Goal: Communication & Community: Ask a question

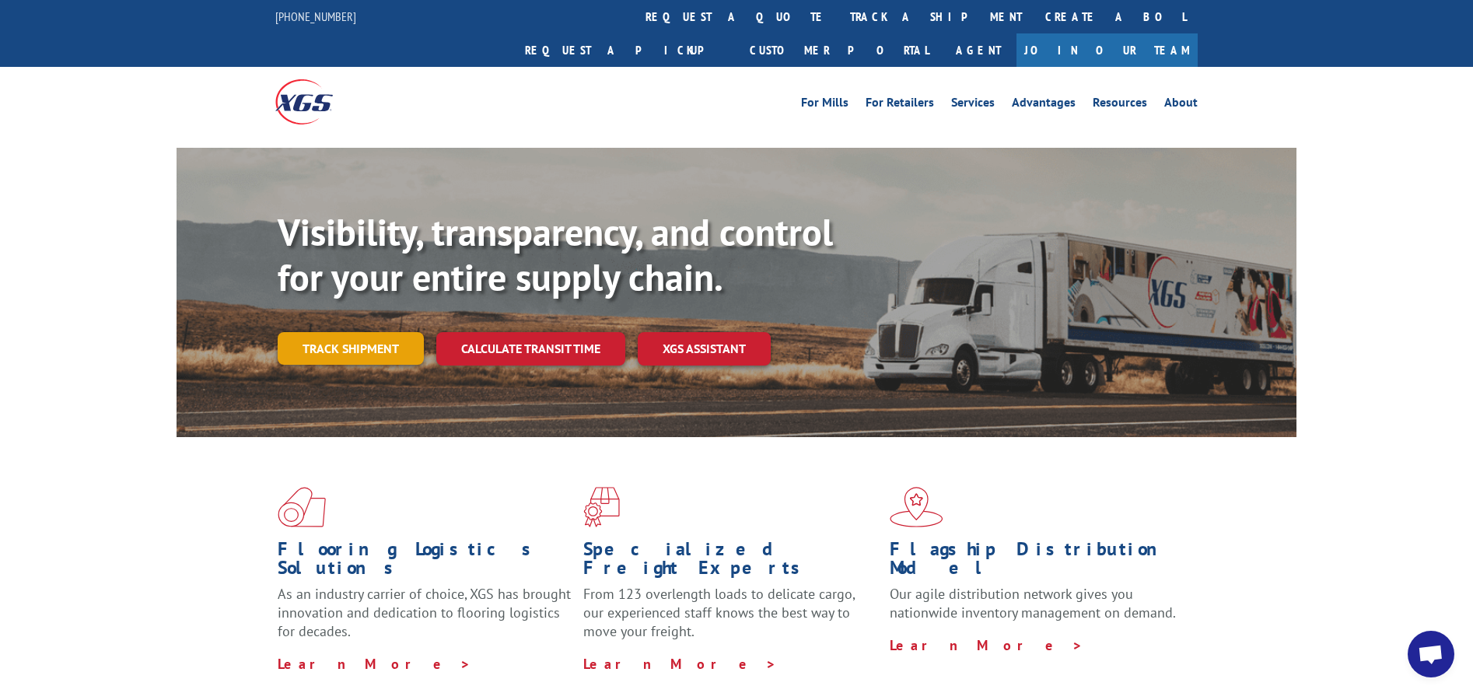
click at [355, 332] on link "Track shipment" at bounding box center [351, 348] width 146 height 33
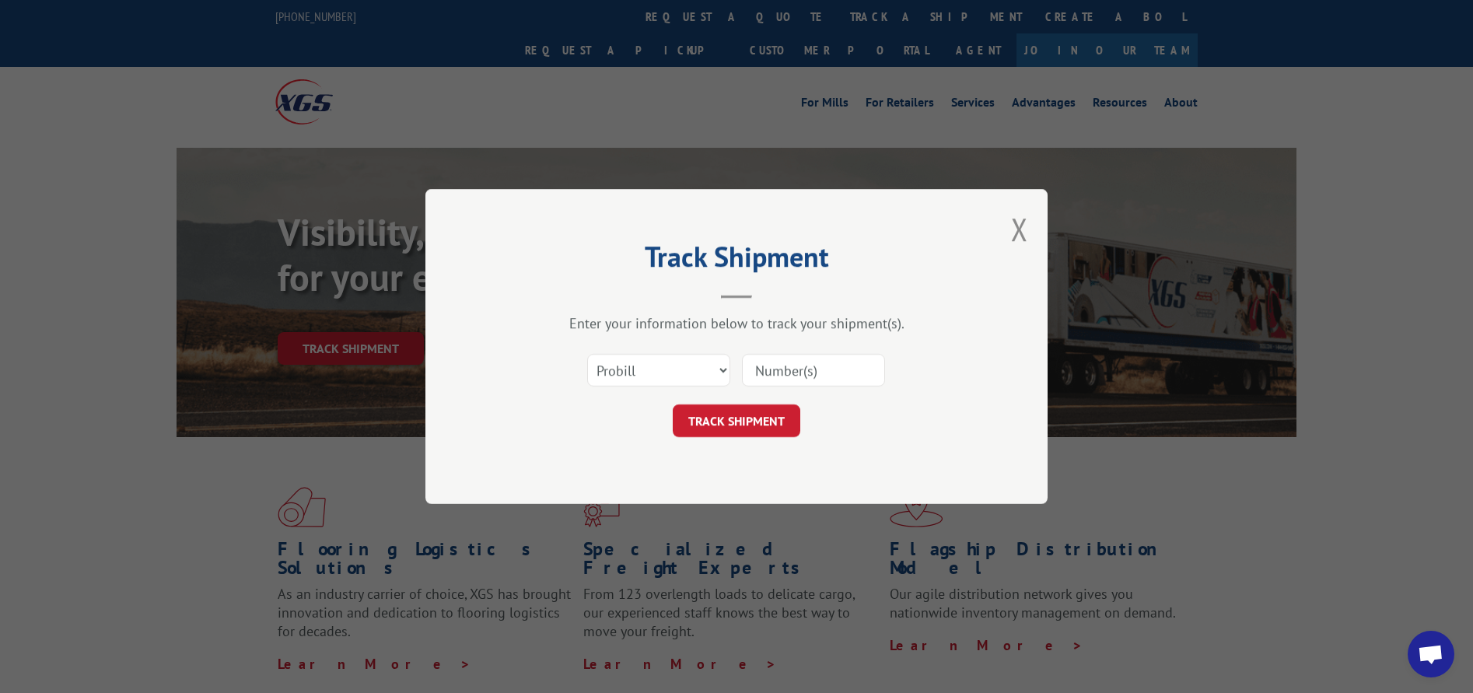
click at [800, 379] on input at bounding box center [813, 370] width 143 height 33
paste input "17563676"
type input "17563676"
click at [750, 418] on button "TRACK SHIPMENT" at bounding box center [737, 420] width 128 height 33
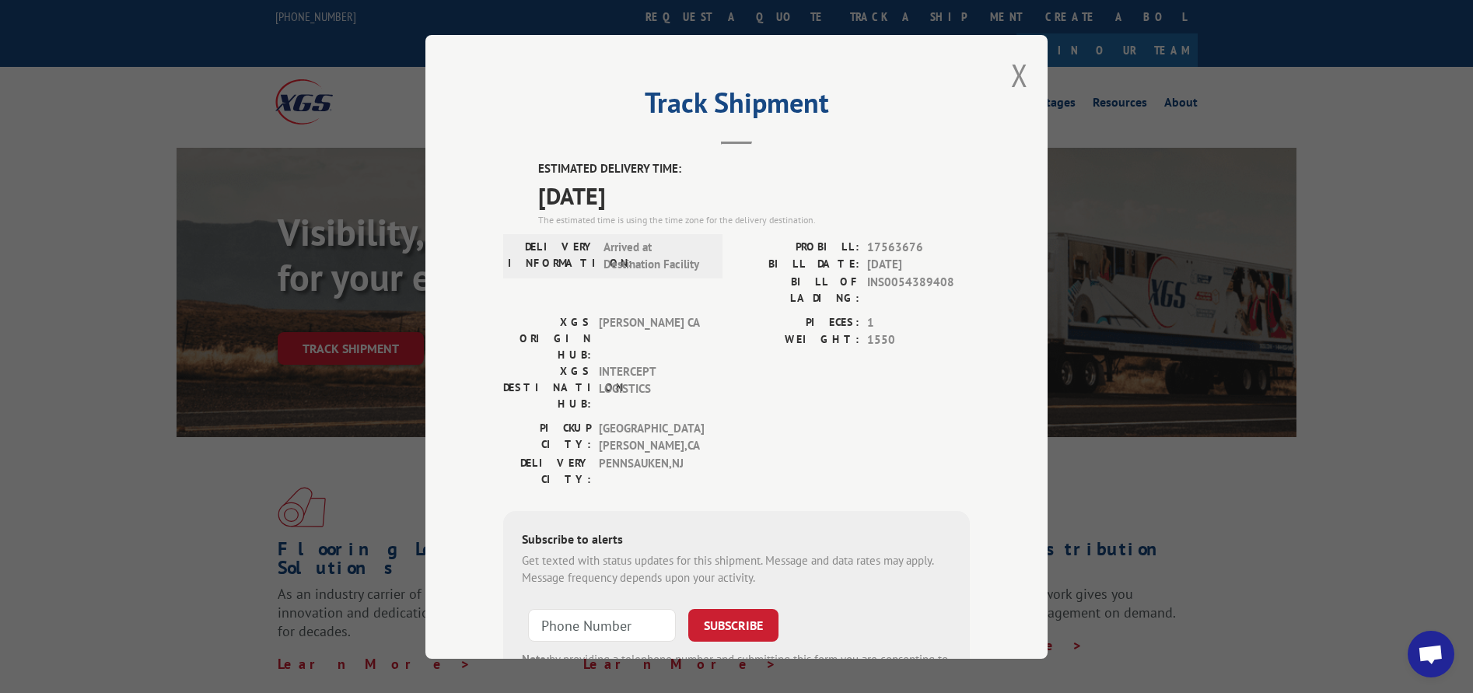
click at [269, 45] on div "Track Shipment ESTIMATED DELIVERY TIME: [DATE] The estimated time is using the …" at bounding box center [736, 346] width 1473 height 693
click at [1016, 73] on button "Close modal" at bounding box center [1019, 74] width 17 height 41
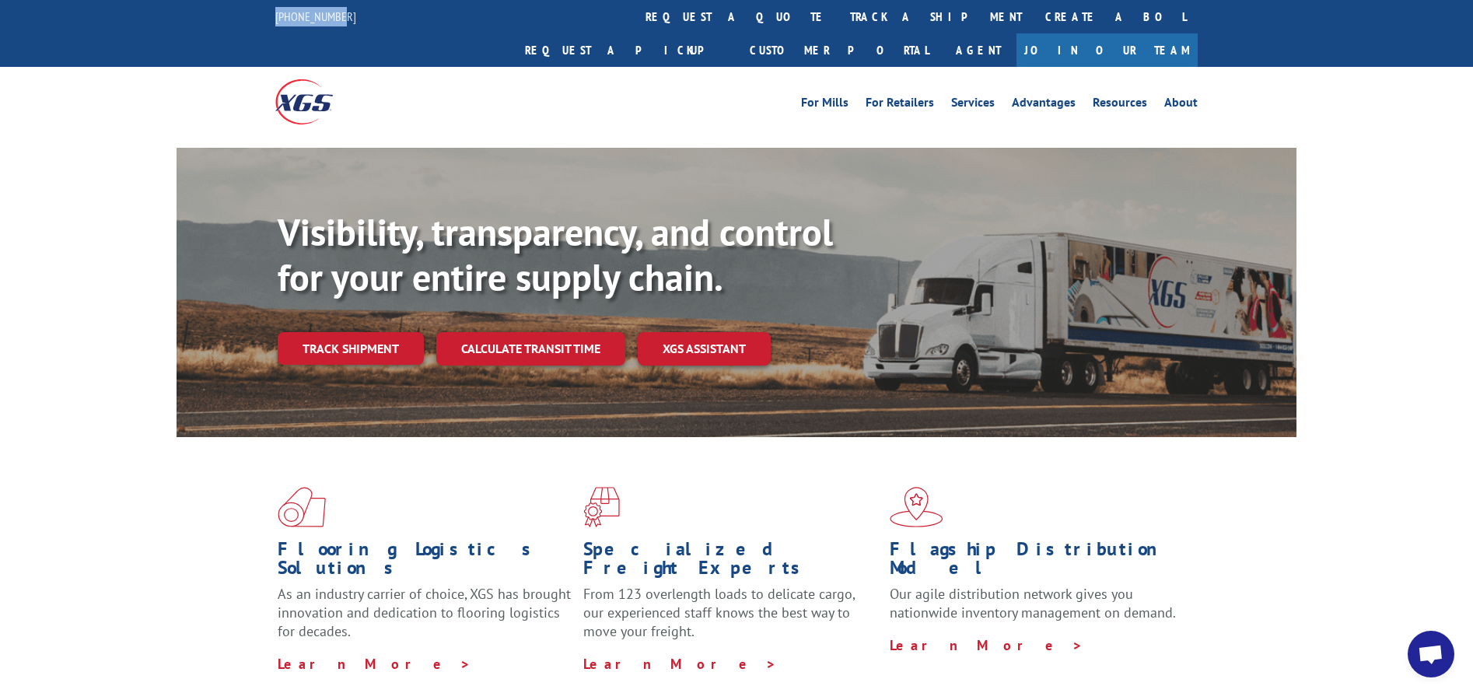
drag, startPoint x: 364, startPoint y: 20, endPoint x: 256, endPoint y: 17, distance: 108.1
click at [256, 17] on div "[PHONE_NUMBER] request a quote track a shipment Create a BOL Request a pickup C…" at bounding box center [736, 33] width 1473 height 67
copy link "[PHONE_NUMBER]"
click at [1425, 649] on span "Open chat" at bounding box center [1431, 656] width 26 height 22
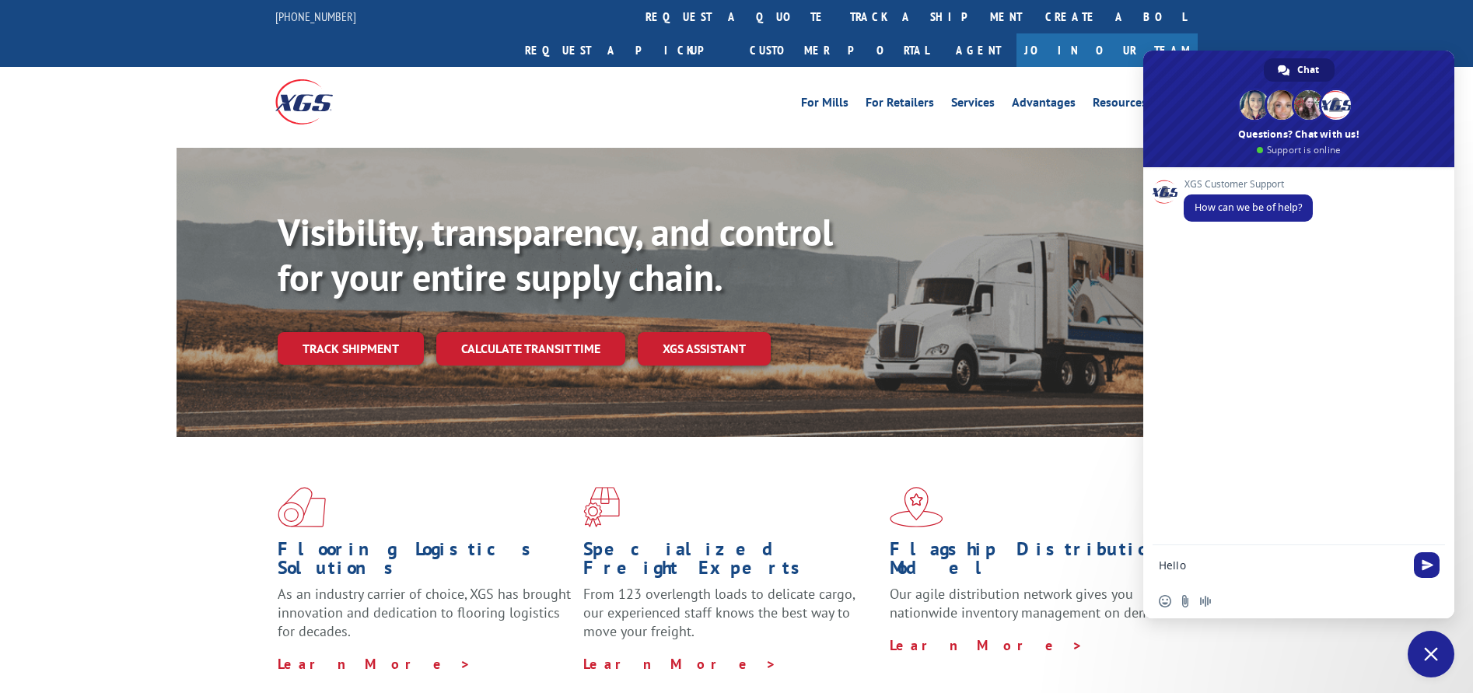
type textarea "Hello"
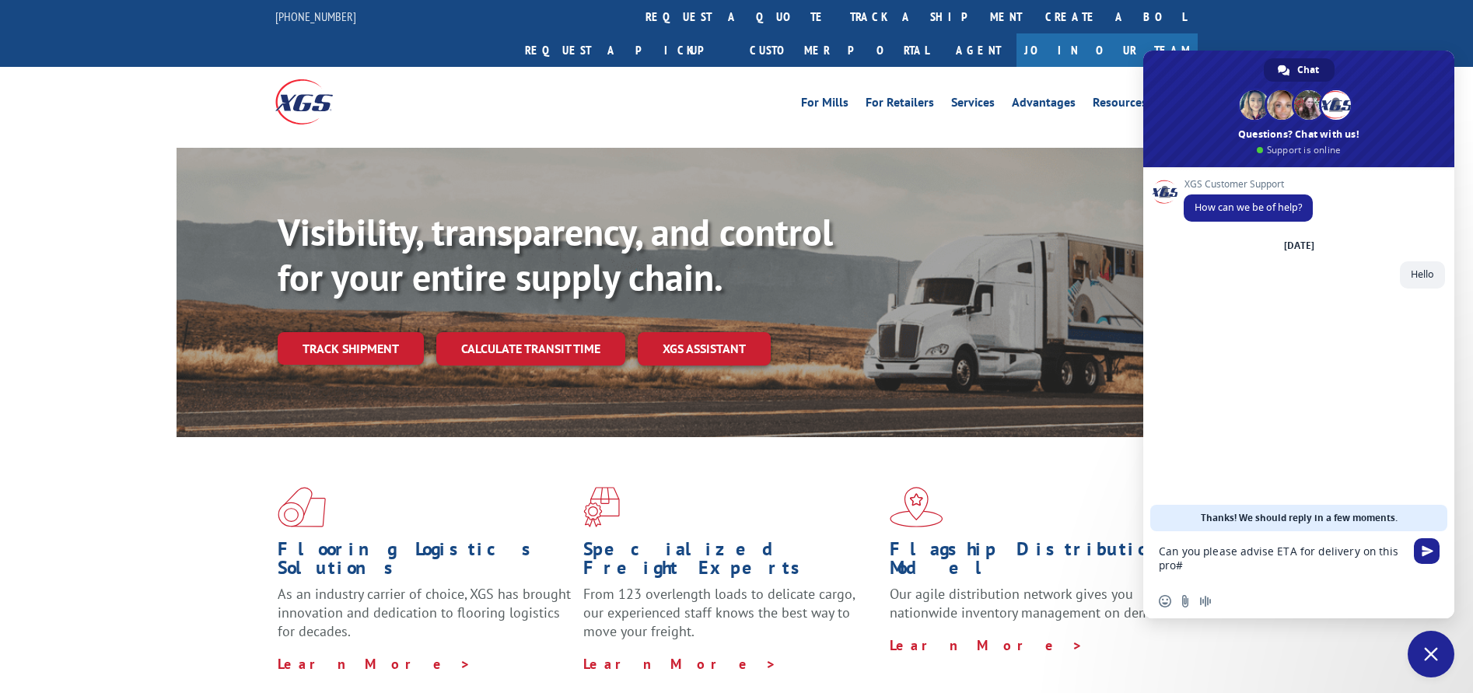
type textarea "Can you please advise ETA for delivery on this pro# [PHONE_NUMBER]"
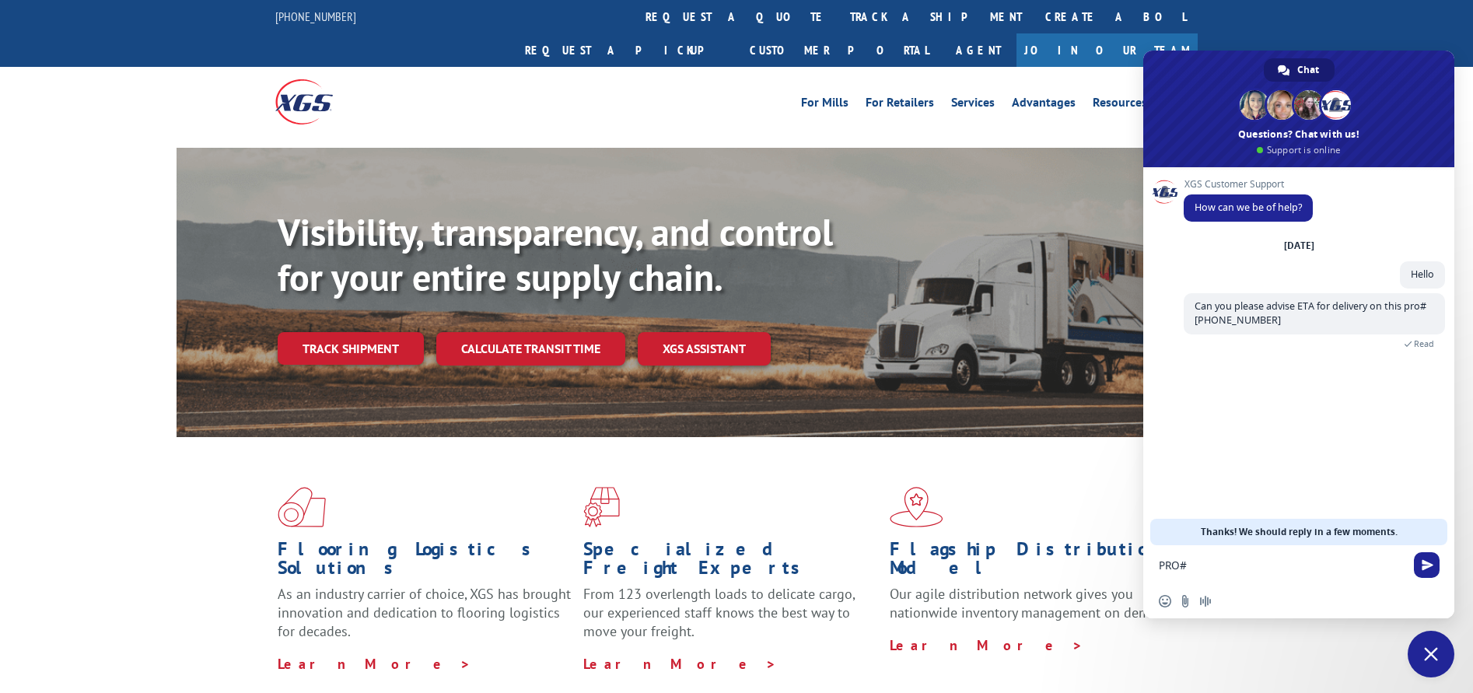
paste textarea "17563676"
type textarea "PRO# 17563676"
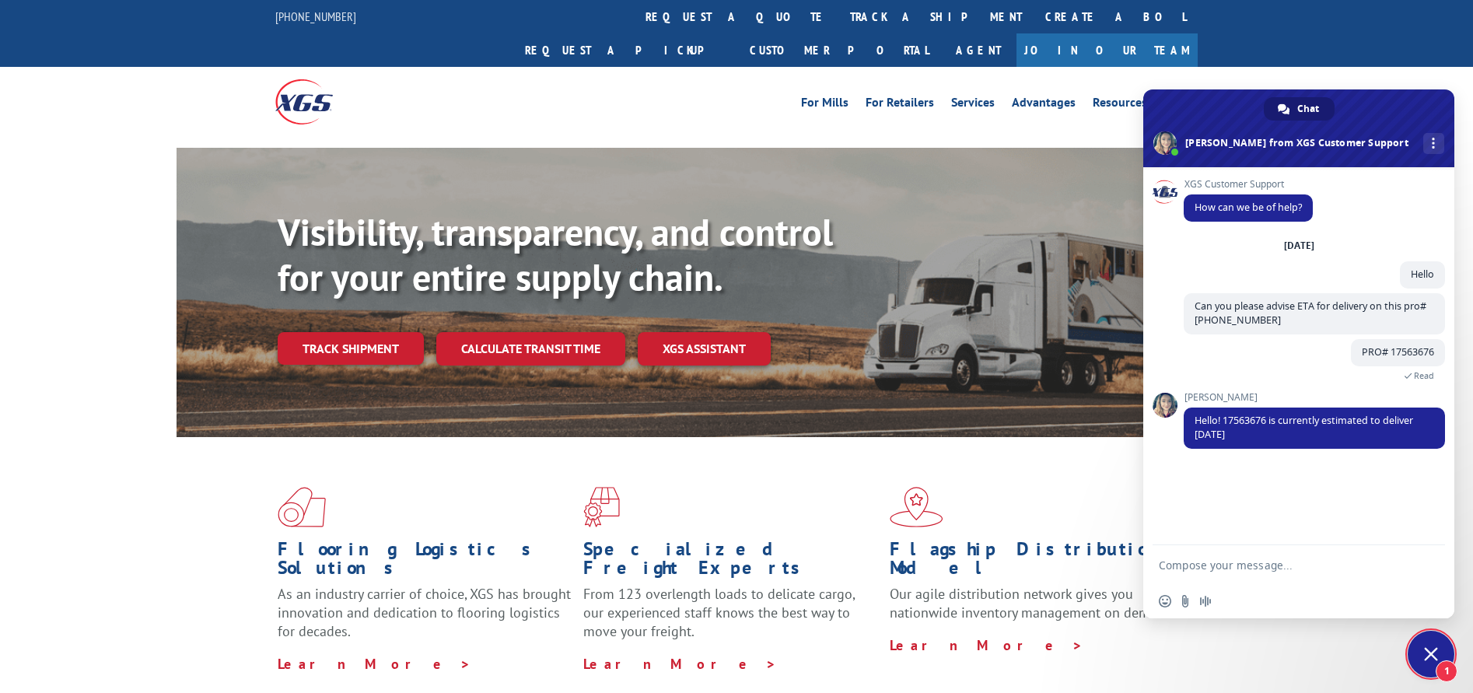
click at [1257, 565] on textarea "Compose your message..." at bounding box center [1283, 564] width 249 height 39
type textarea "Ok noted, ty"
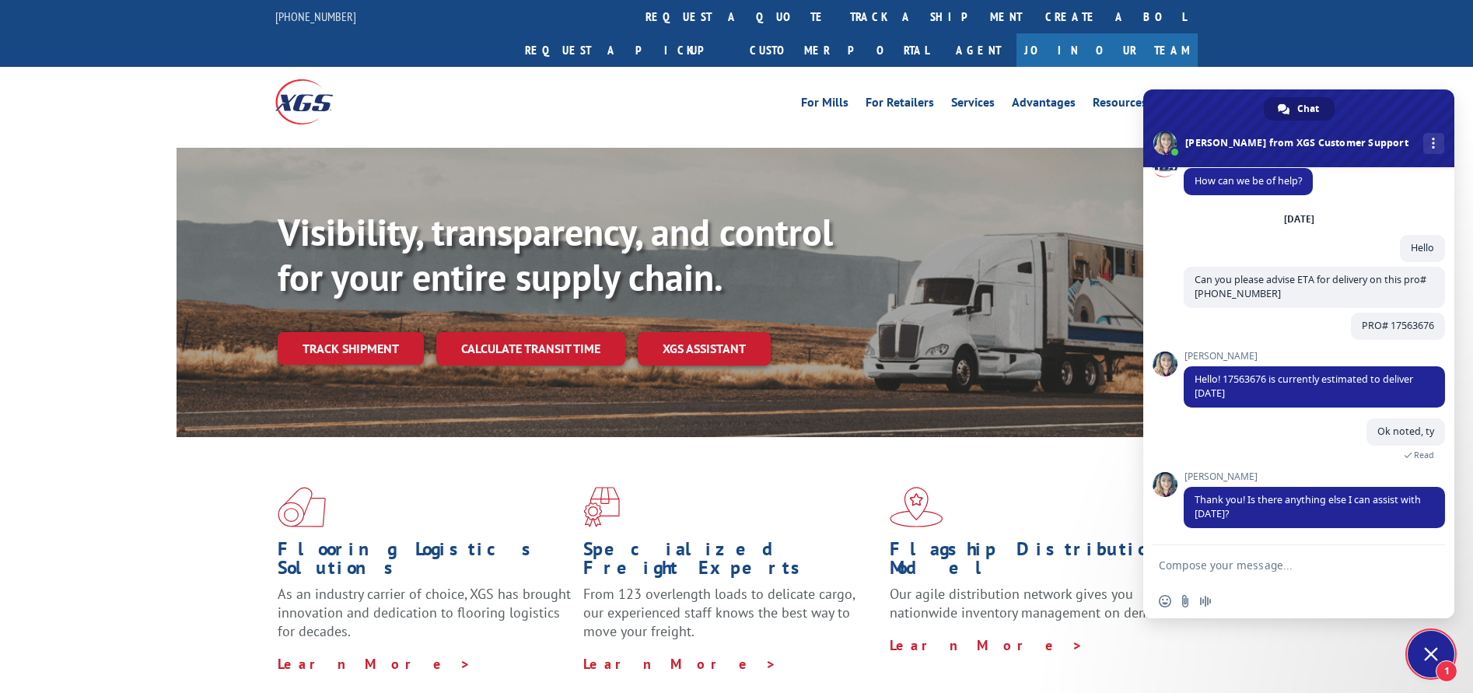
scroll to position [58, 0]
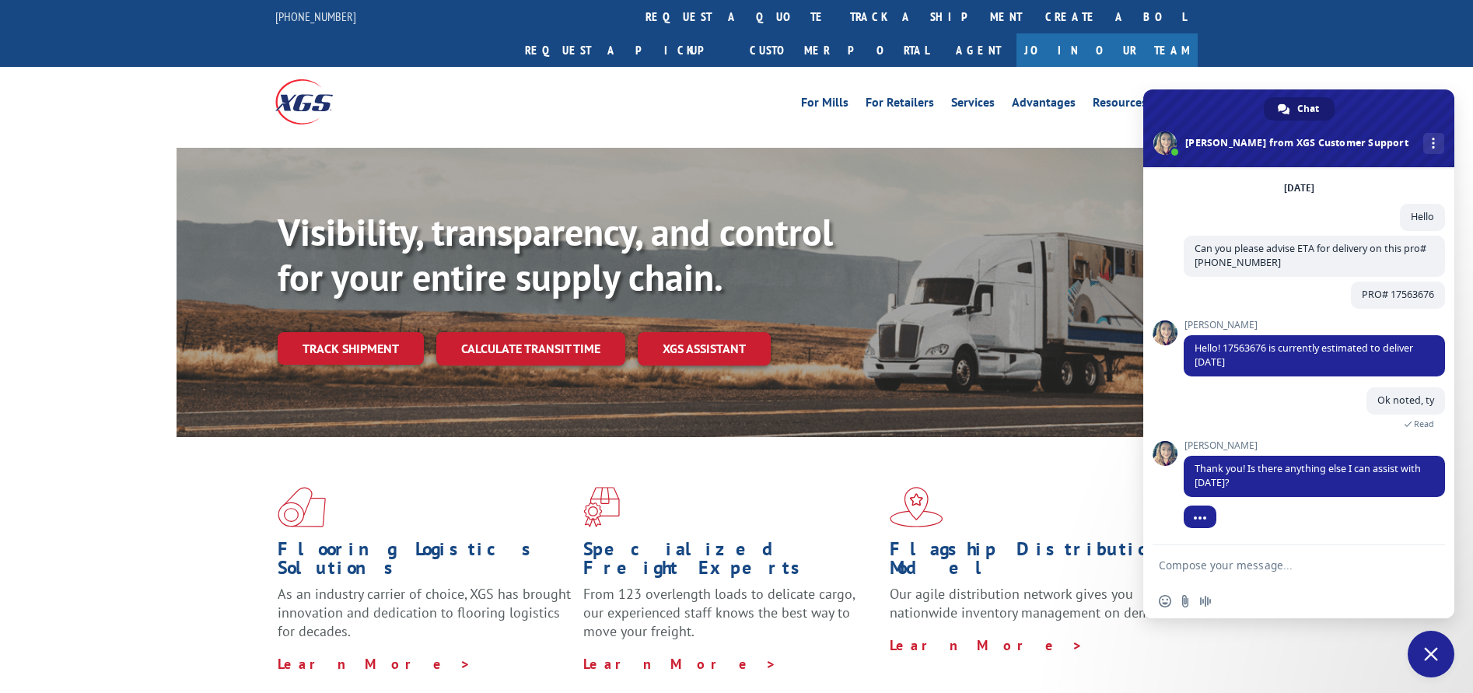
click at [1228, 565] on textarea "Compose your message..." at bounding box center [1283, 564] width 249 height 39
drag, startPoint x: 1247, startPoint y: 568, endPoint x: 1236, endPoint y: 567, distance: 10.2
click at [1236, 567] on textarea "No that's about ut" at bounding box center [1283, 564] width 249 height 39
click at [1247, 565] on textarea "No that's about ut" at bounding box center [1283, 564] width 249 height 39
type textarea "No that's about it"
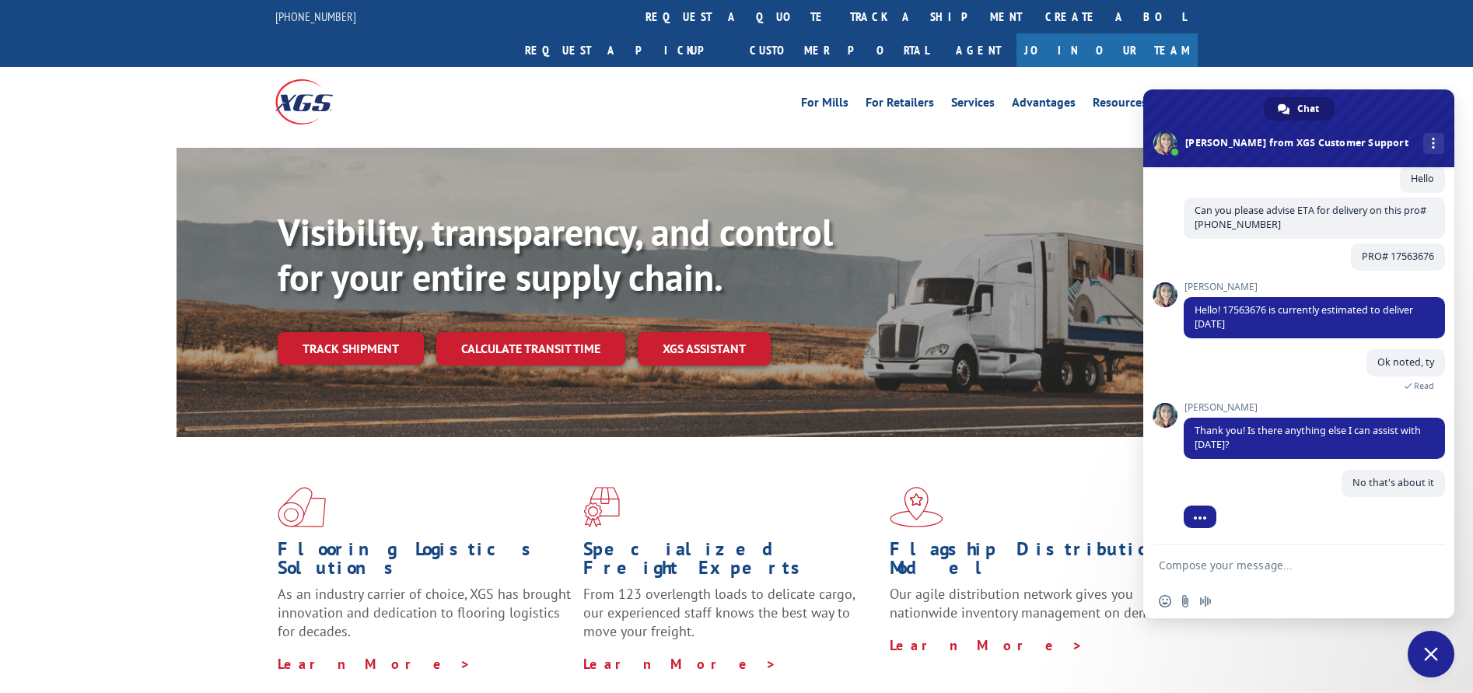
scroll to position [96, 0]
click at [1262, 449] on span "Thank you! Is there anything else I can assist with [DATE]?" at bounding box center [1314, 438] width 261 height 41
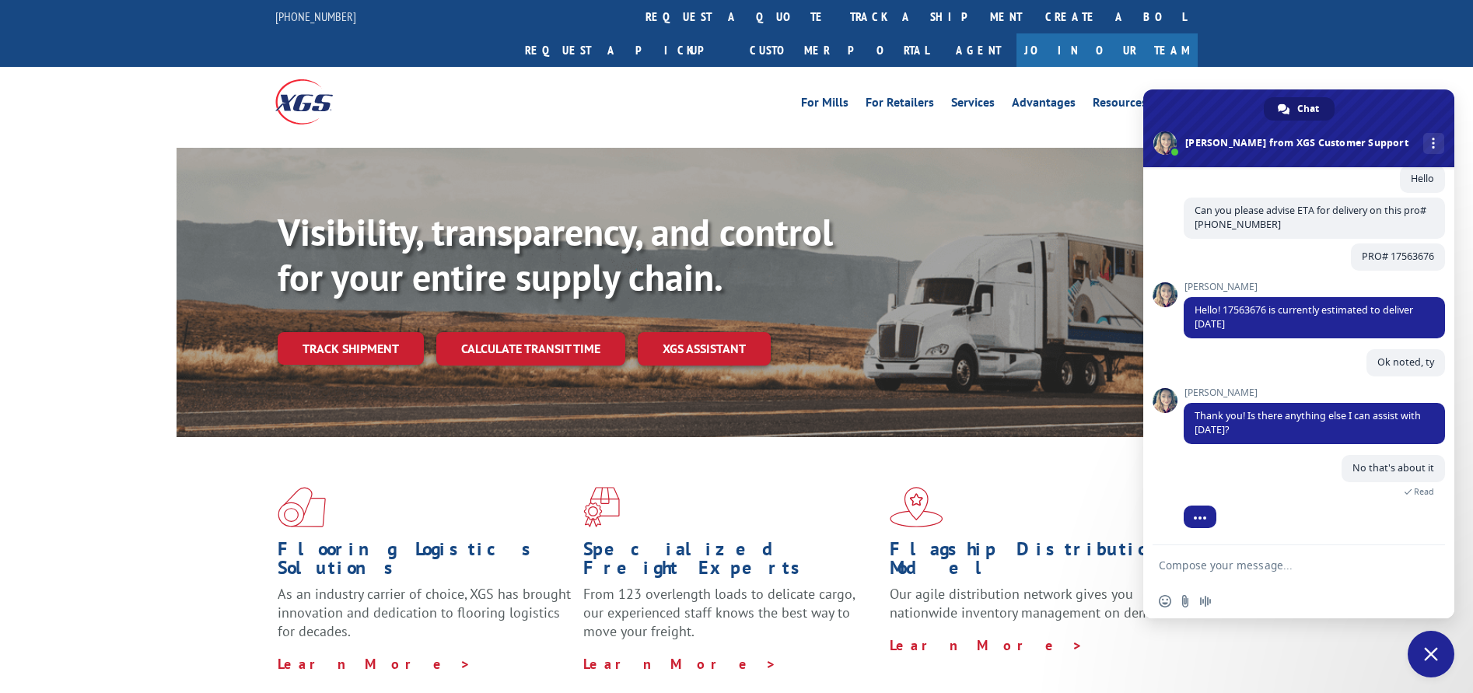
click at [1231, 565] on textarea "Compose your message..." at bounding box center [1283, 564] width 249 height 39
type textarea "Have a great day"
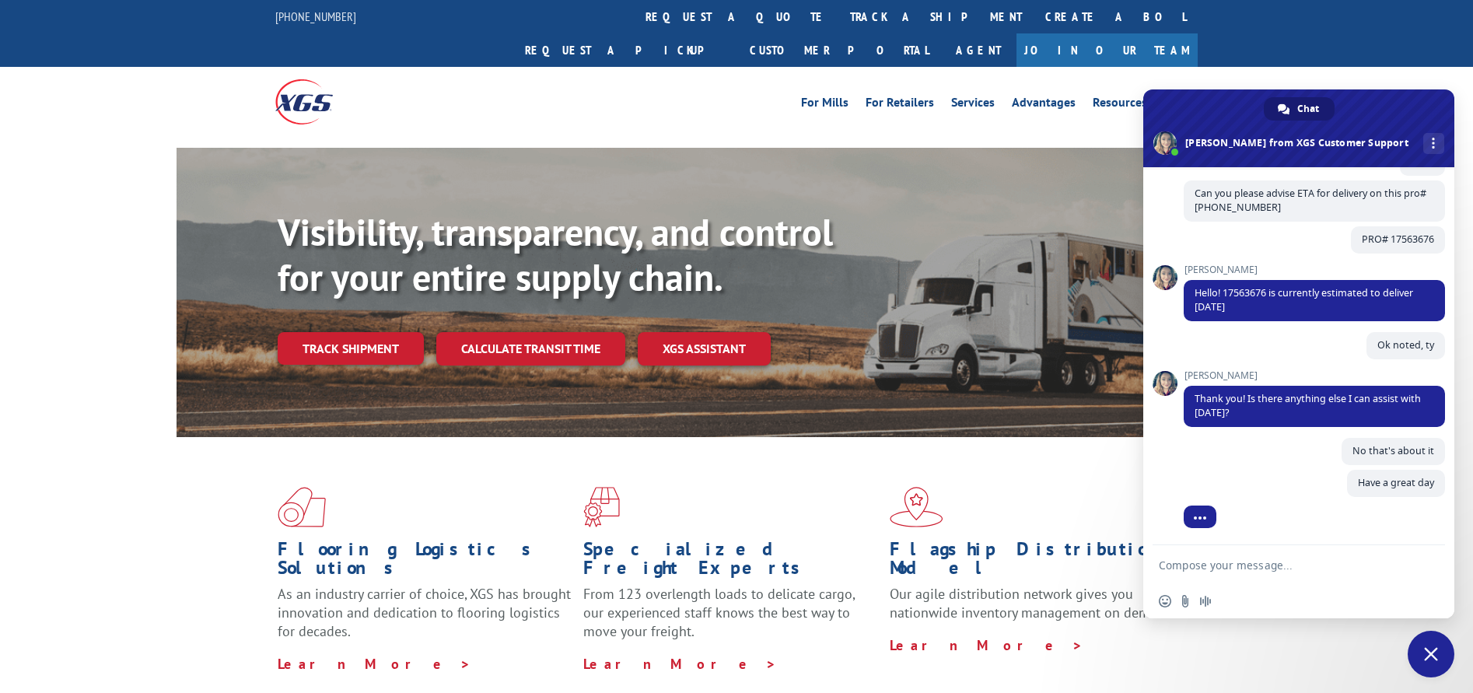
scroll to position [128, 0]
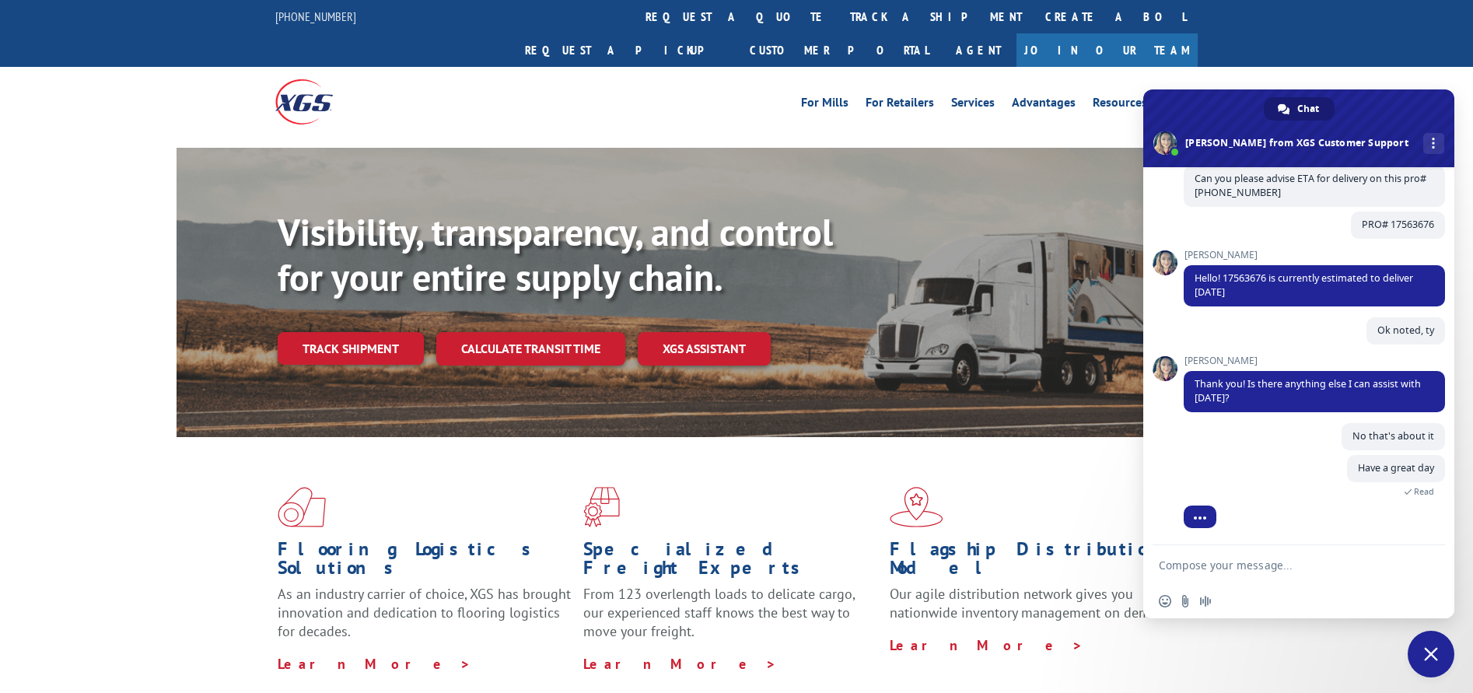
click at [1274, 477] on div "Have a great day Just now Read" at bounding box center [1314, 484] width 261 height 59
